Goal: Transaction & Acquisition: Purchase product/service

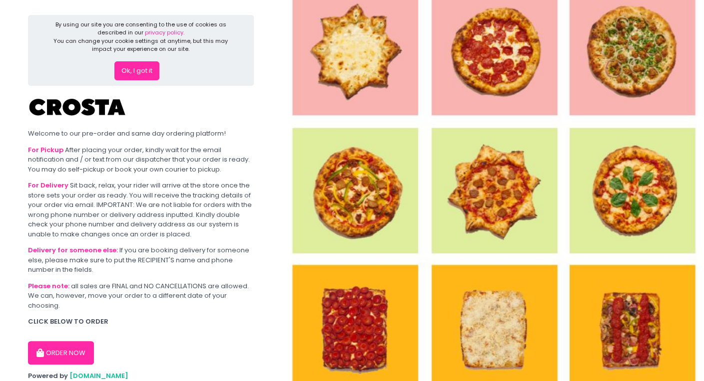
scroll to position [33, 0]
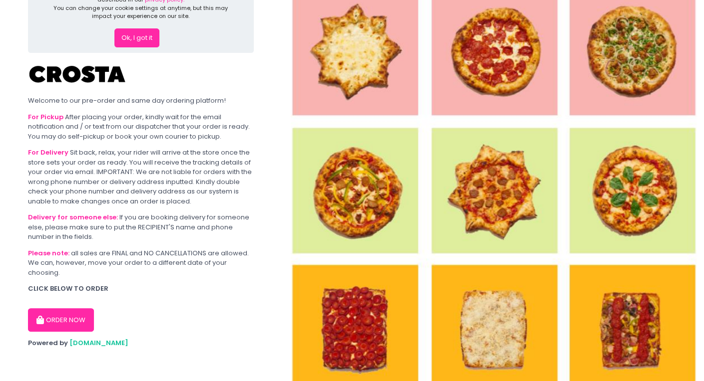
click at [63, 319] on button "ORDER NOW" at bounding box center [61, 321] width 66 height 24
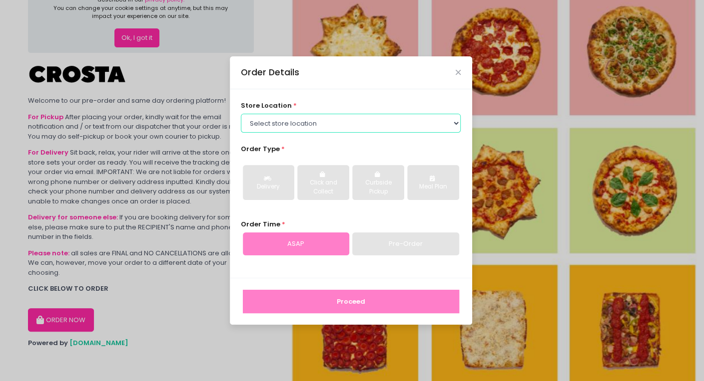
click at [389, 120] on select "Select store location [PERSON_NAME] Pizza - [PERSON_NAME] Pizza - [GEOGRAPHIC_D…" at bounding box center [351, 123] width 220 height 19
select select "5fabb2e53664a8677beaeb89"
click at [241, 114] on select "Select store location [PERSON_NAME] Pizza - [PERSON_NAME] Pizza - [GEOGRAPHIC_D…" at bounding box center [351, 123] width 220 height 19
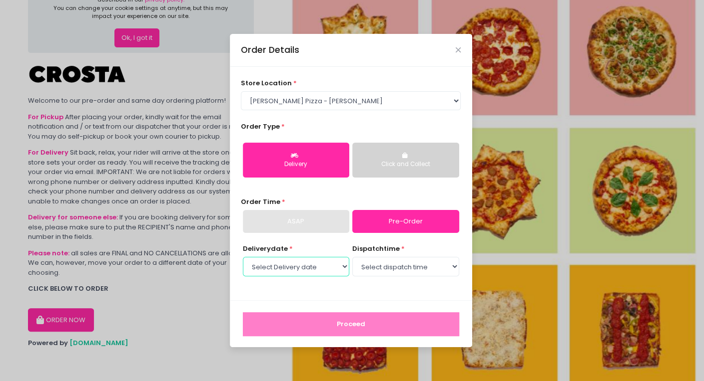
click at [339, 266] on select "Select Delivery date [DATE] [DATE] [DATE] [DATE] [DATE] [DATE]" at bounding box center [296, 266] width 106 height 19
select select "[DATE]"
click at [243, 257] on select "Select Delivery date [DATE] [DATE] [DATE] [DATE] [DATE] [DATE]" at bounding box center [296, 266] width 106 height 19
click at [441, 265] on select "Select dispatch time 12:00 PM - 12:30 PM 12:30 PM - 01:00 PM 01:00 PM - 01:30 P…" at bounding box center [405, 266] width 106 height 19
select select "12:00"
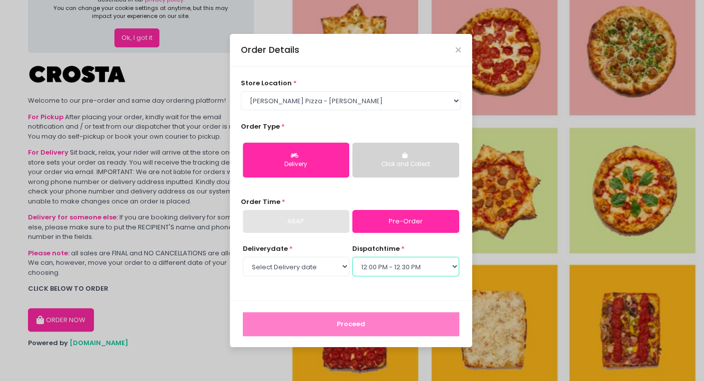
click at [352, 257] on select "Select dispatch time 12:00 PM - 12:30 PM 12:30 PM - 01:00 PM 01:00 PM - 01:30 P…" at bounding box center [405, 266] width 106 height 19
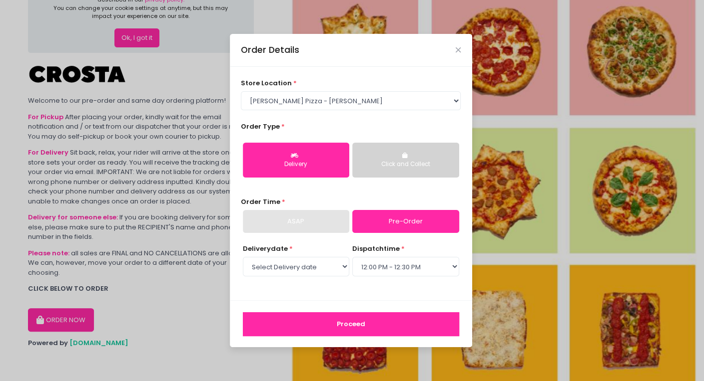
click at [320, 330] on button "Proceed" at bounding box center [351, 325] width 216 height 24
